Goal: Task Accomplishment & Management: Manage account settings

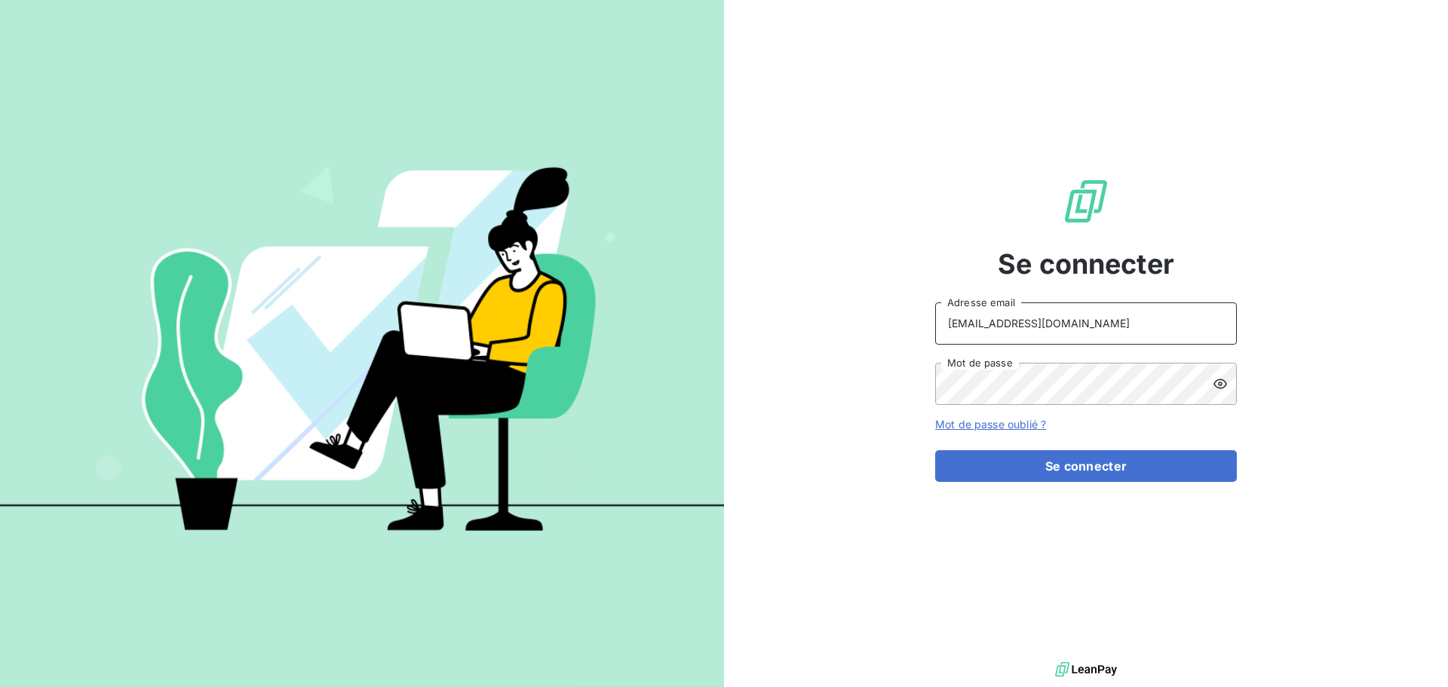
click at [1086, 320] on input "[EMAIL_ADDRESS][DOMAIN_NAME]" at bounding box center [1086, 323] width 302 height 42
type input "[EMAIL_ADDRESS][DOMAIN_NAME]"
click at [1022, 463] on button "Se connecter" at bounding box center [1086, 466] width 302 height 32
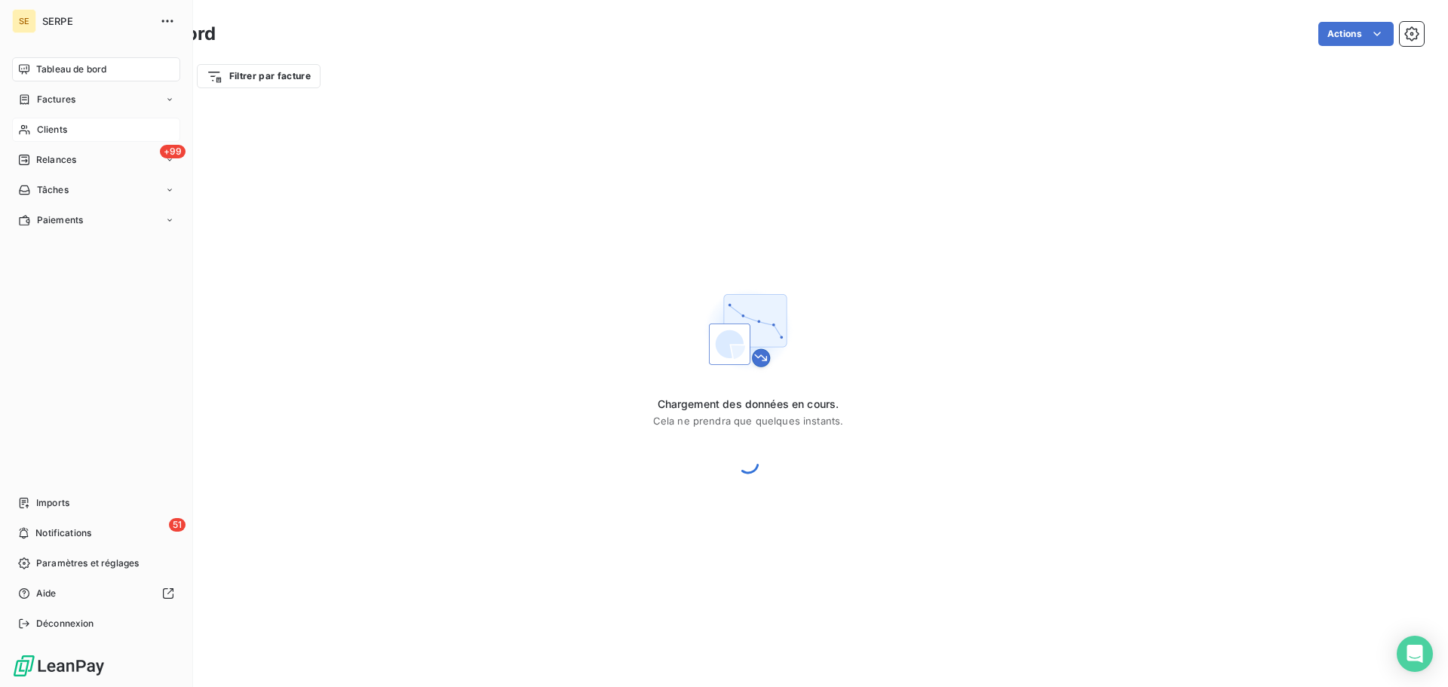
click at [68, 126] on div "Clients" at bounding box center [96, 130] width 168 height 24
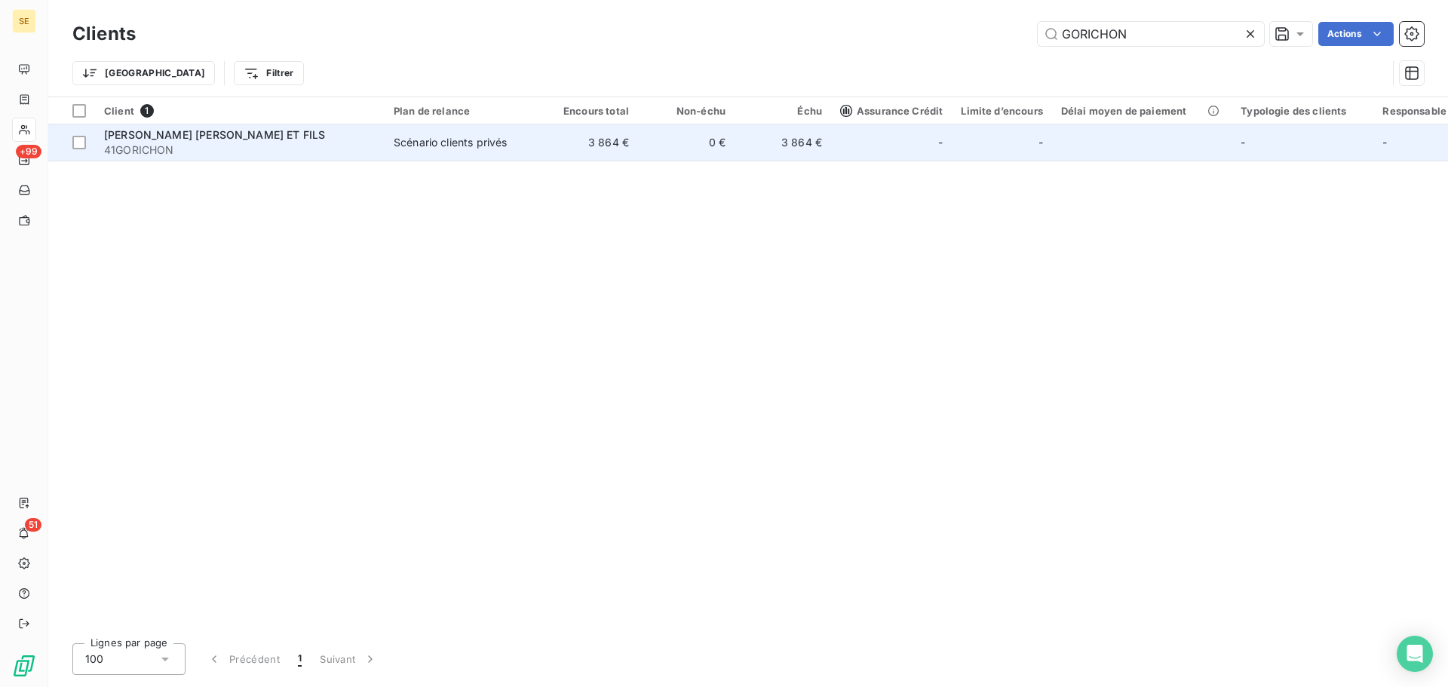
type input "GORICHON"
click at [425, 154] on td "Scénario clients privés" at bounding box center [463, 142] width 157 height 36
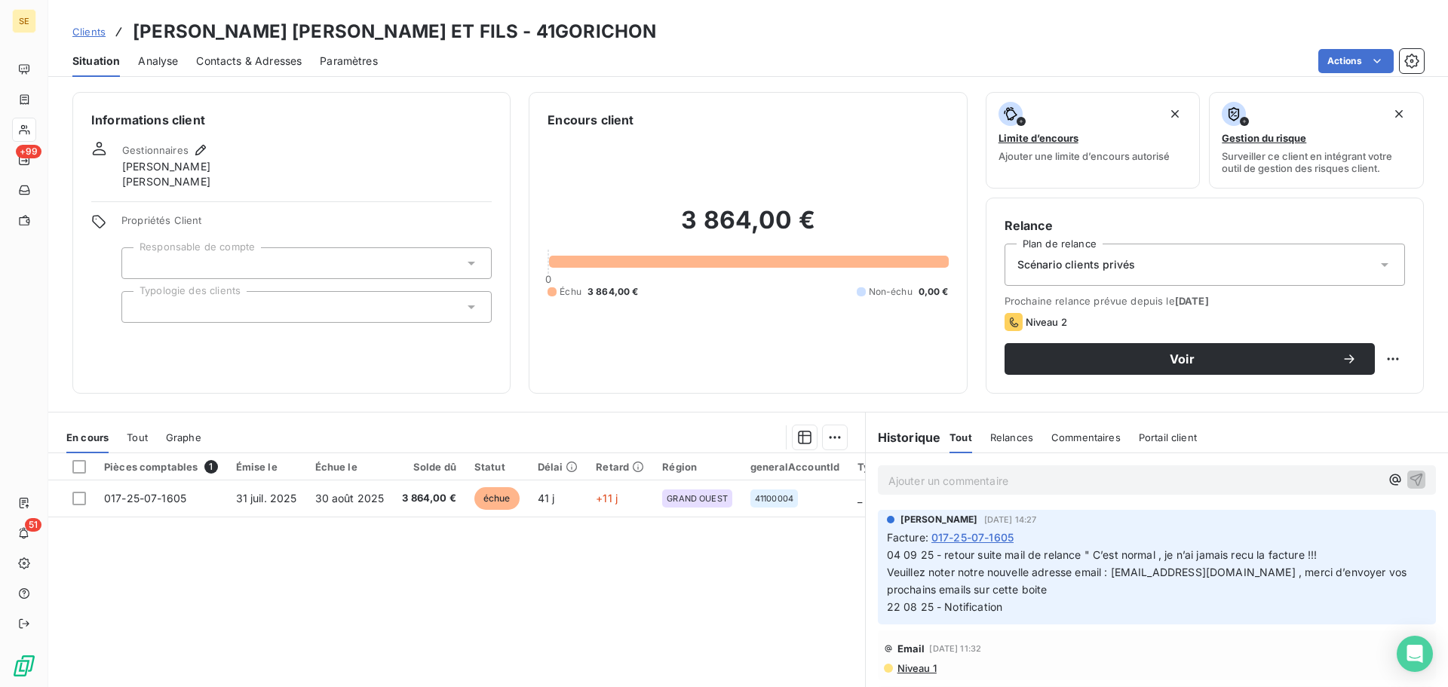
click at [1214, 255] on div "Scénario clients privés" at bounding box center [1205, 265] width 401 height 42
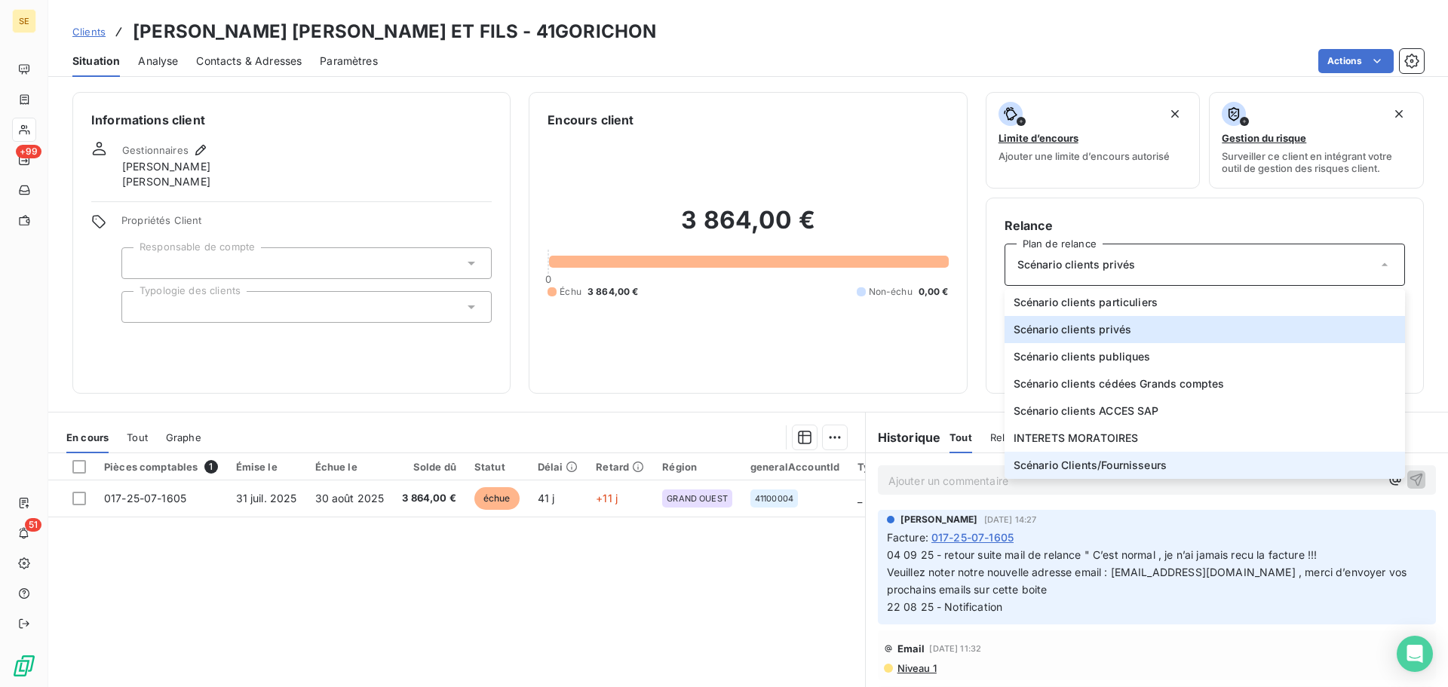
click at [1173, 463] on li "Scénario Clients/Fournisseurs" at bounding box center [1205, 465] width 401 height 27
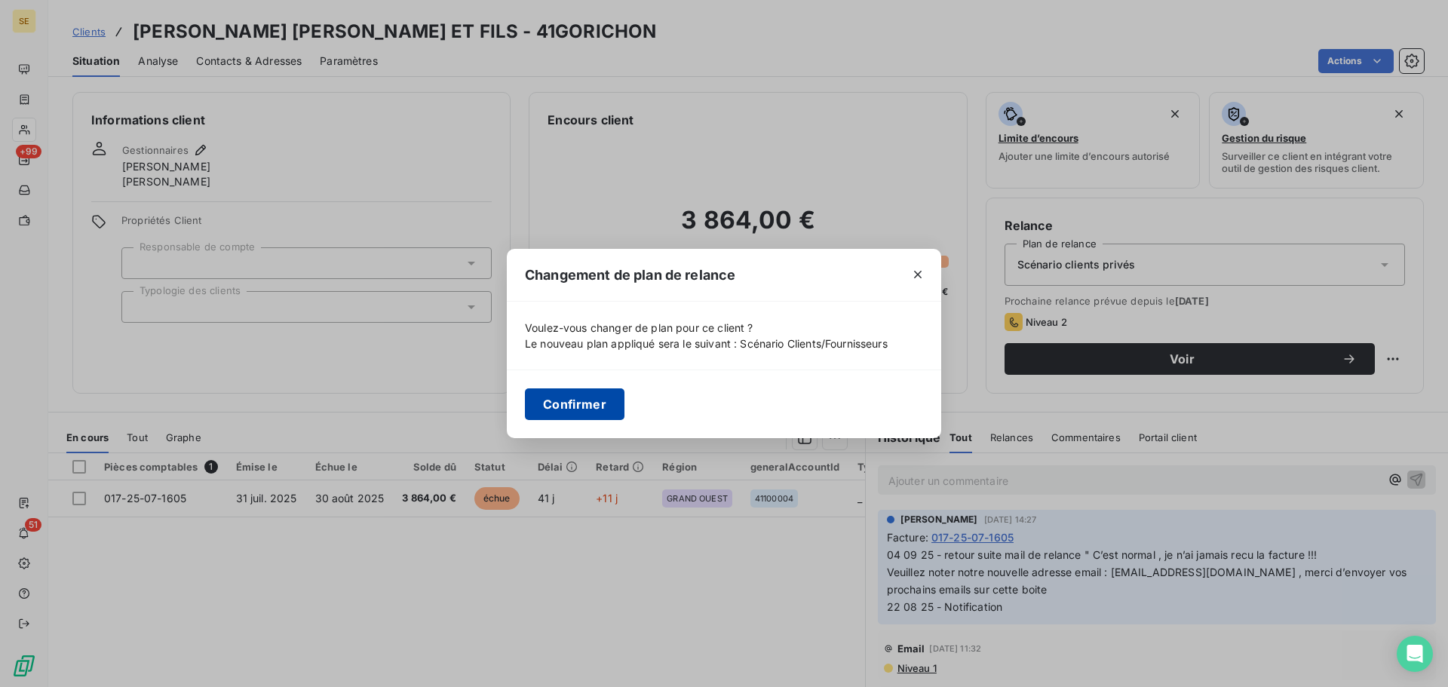
click at [576, 398] on button "Confirmer" at bounding box center [575, 404] width 100 height 32
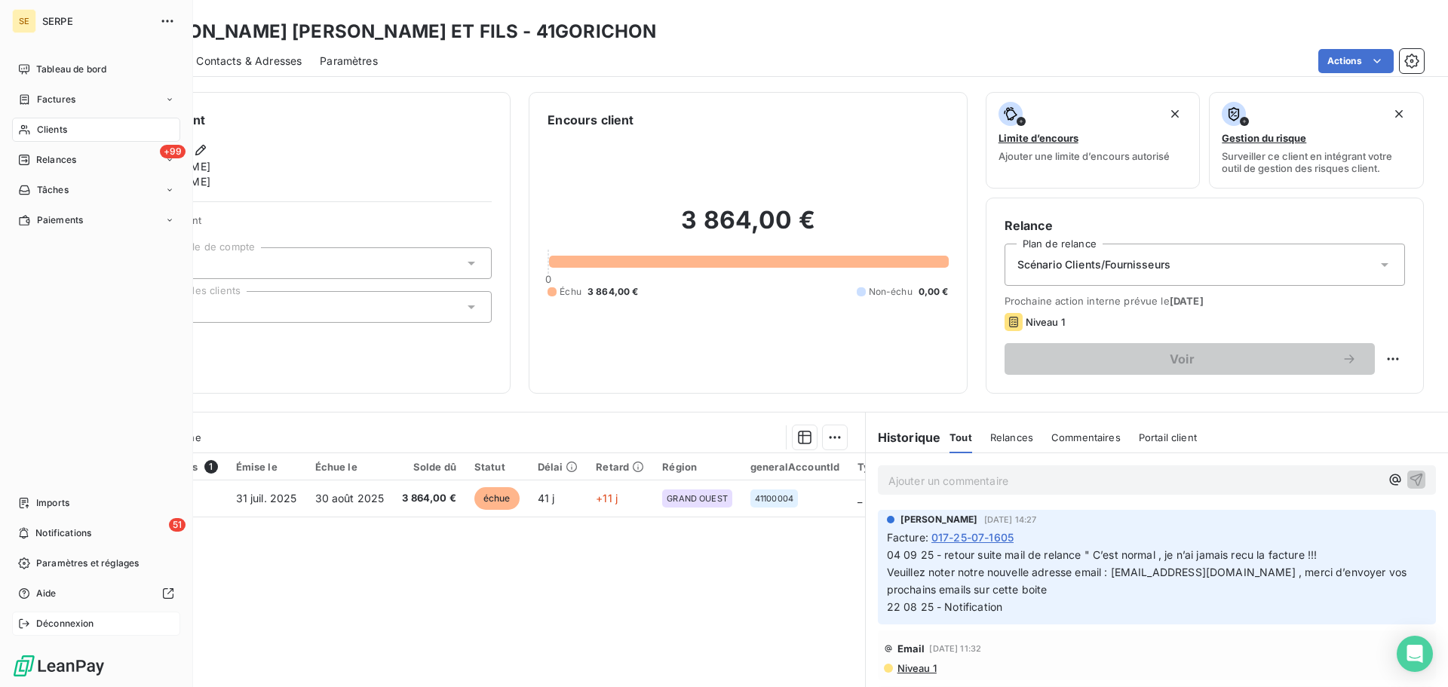
click at [99, 631] on div "Déconnexion" at bounding box center [96, 624] width 168 height 24
